Goal: Transaction & Acquisition: Download file/media

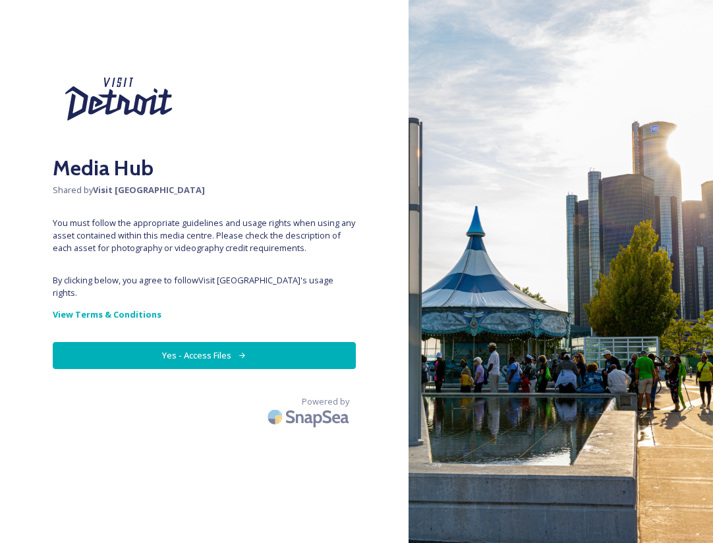
click at [206, 344] on button "Yes - Access Files" at bounding box center [204, 355] width 303 height 27
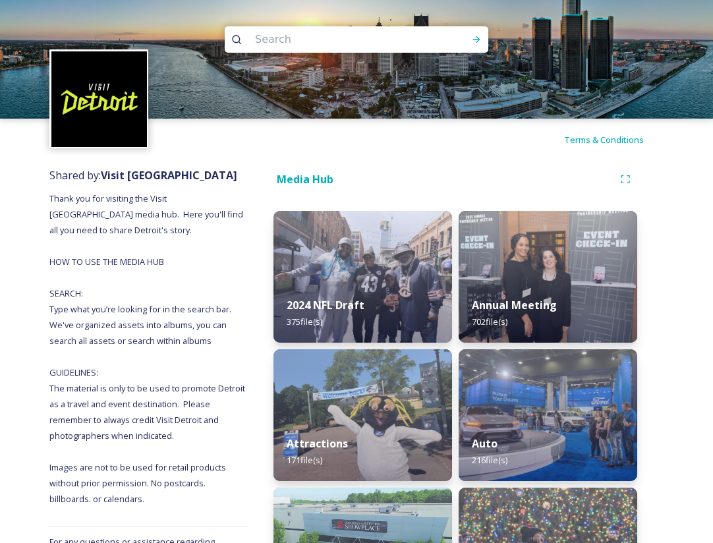
click at [419, 172] on div "Media Hub" at bounding box center [444, 179] width 340 height 16
click at [381, 43] on input at bounding box center [339, 39] width 181 height 29
type input "red wings"
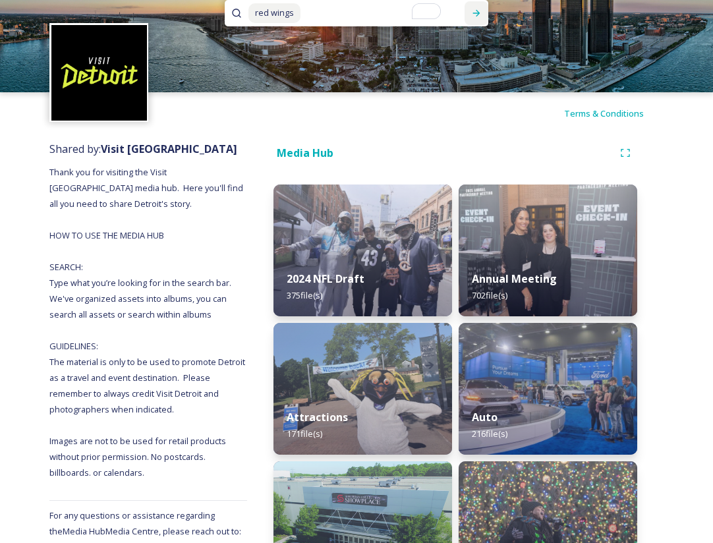
click at [475, 15] on icon at bounding box center [476, 13] width 11 height 11
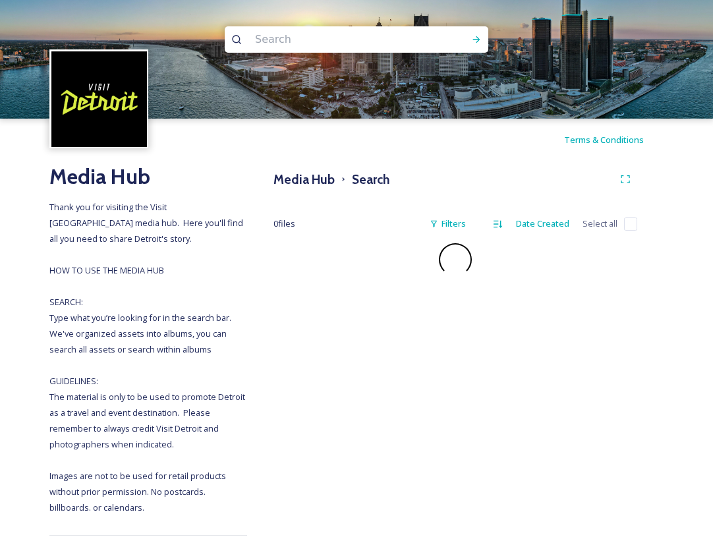
click at [424, 163] on div "Media Hub Search 0 file s Filters Date Created Select all" at bounding box center [455, 411] width 417 height 501
click at [357, 44] on input "To enrich screen reader interactions, please activate Accessibility in Grammarl…" at bounding box center [339, 39] width 181 height 29
type input "little caesars"
click at [477, 42] on icon at bounding box center [476, 39] width 7 height 7
click at [483, 149] on div "Terms & Conditions" at bounding box center [356, 140] width 713 height 42
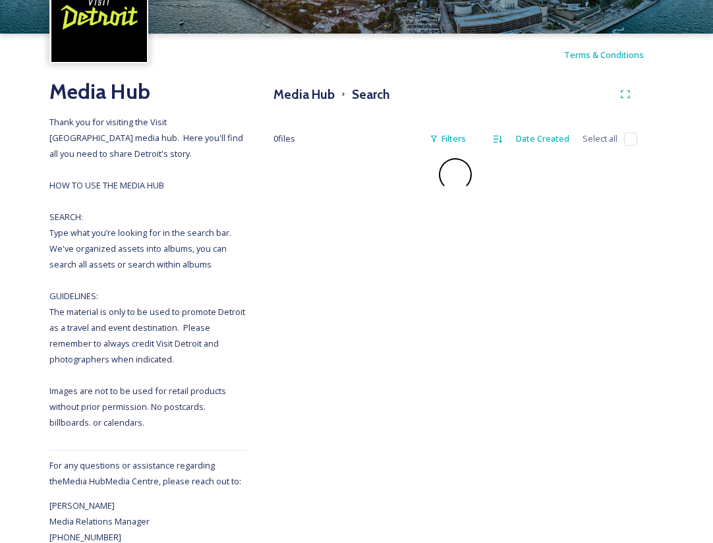
scroll to position [105, 0]
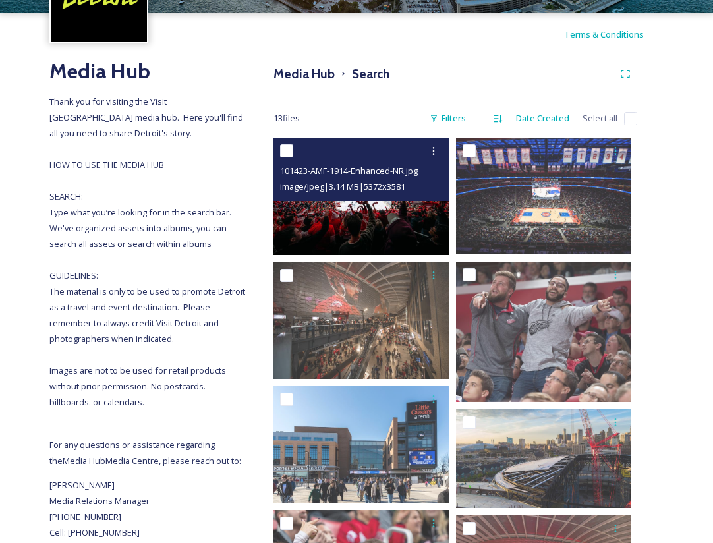
click at [391, 204] on img at bounding box center [361, 196] width 175 height 117
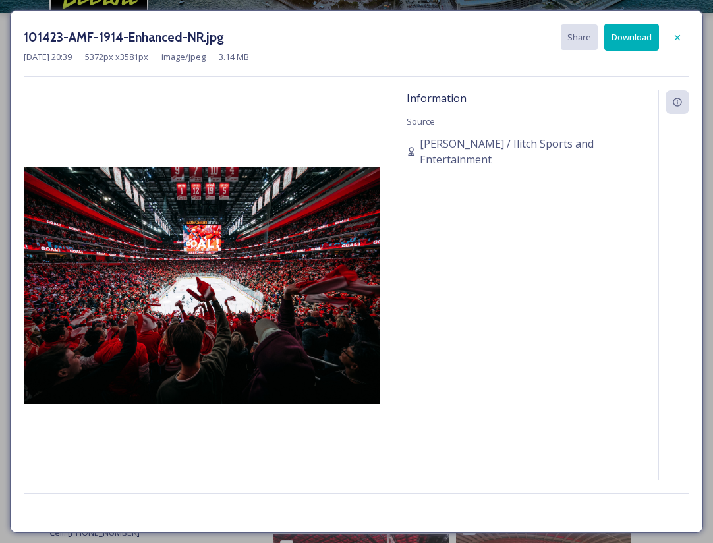
click at [624, 37] on button "Download" at bounding box center [631, 37] width 55 height 27
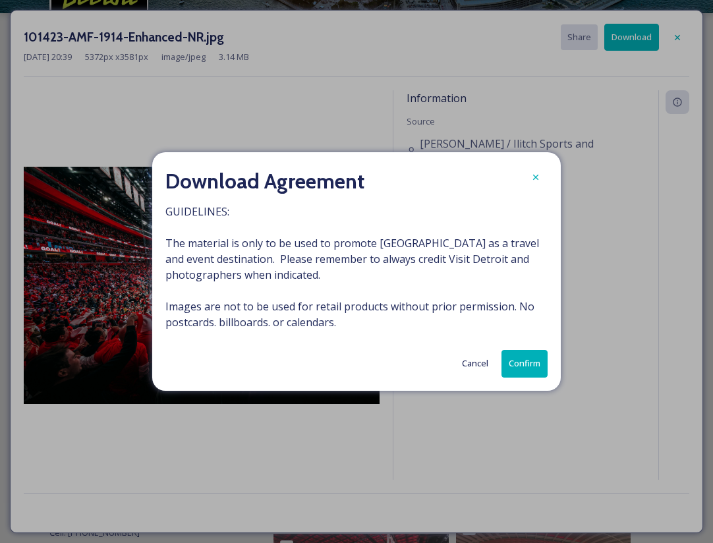
click at [509, 355] on button "Confirm" at bounding box center [525, 363] width 46 height 27
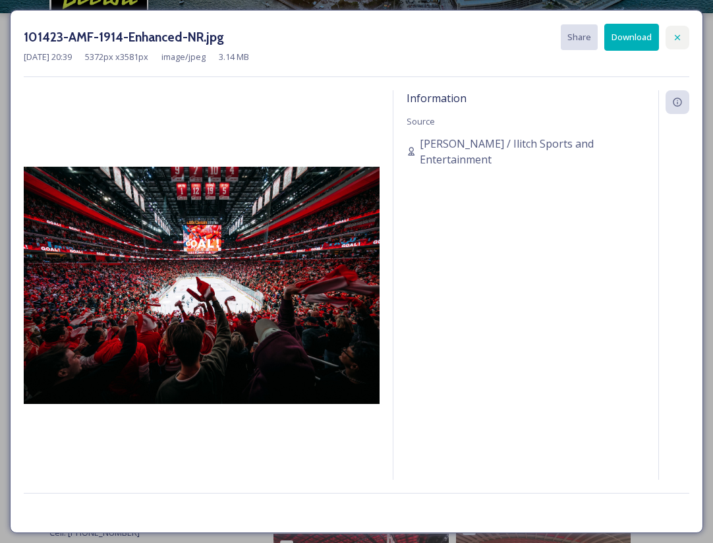
click at [682, 41] on icon at bounding box center [677, 37] width 11 height 11
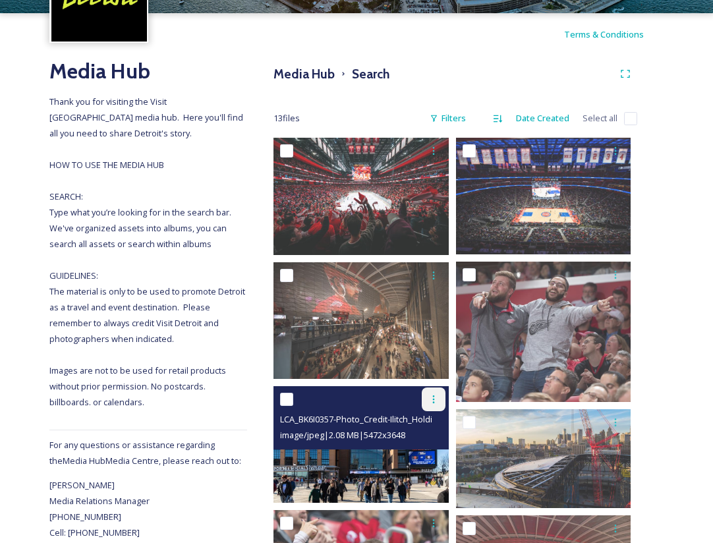
click at [432, 406] on div at bounding box center [434, 400] width 24 height 24
click at [428, 450] on span "Download" at bounding box center [418, 454] width 40 height 13
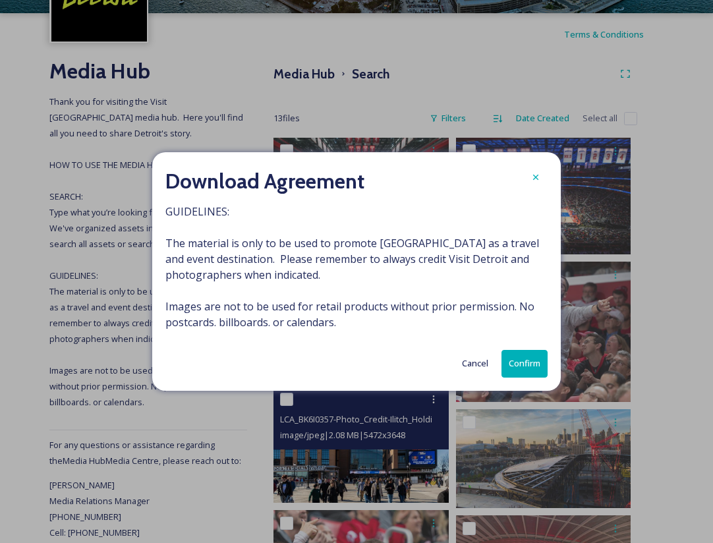
click at [540, 359] on button "Confirm" at bounding box center [525, 363] width 46 height 27
